Goal: Unclear

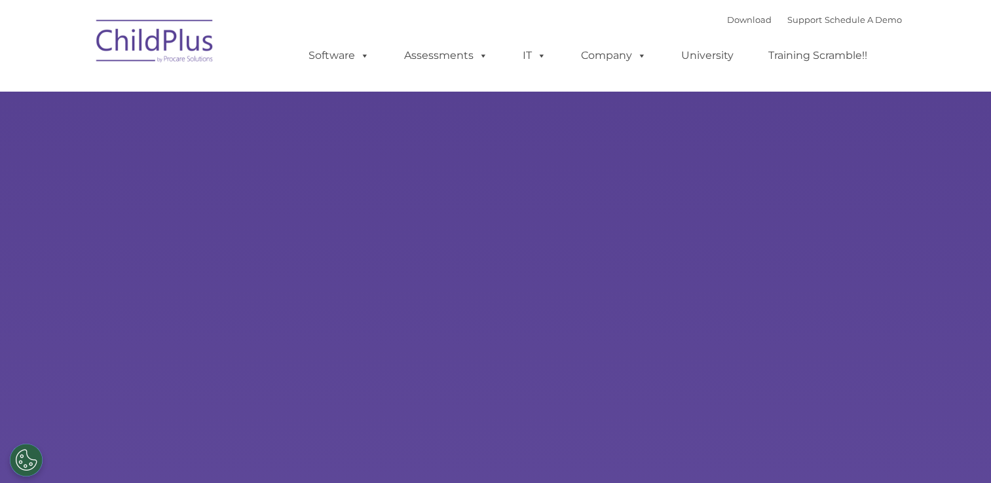
type input ""
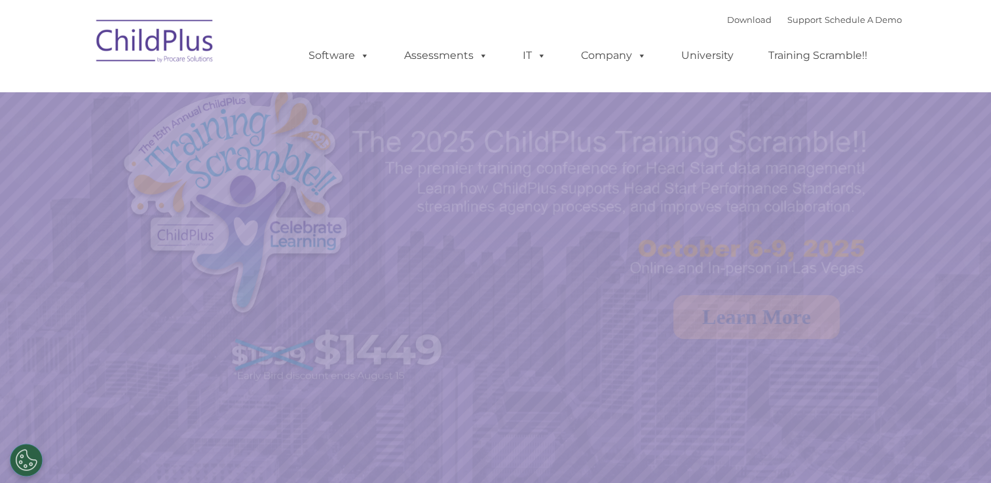
select select "MEDIUM"
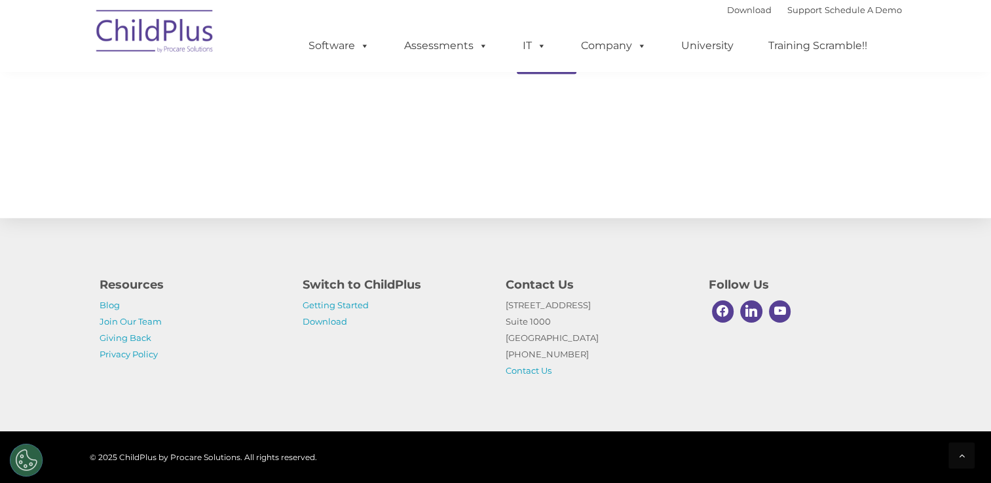
scroll to position [1465, 0]
